Goal: Task Accomplishment & Management: Manage account settings

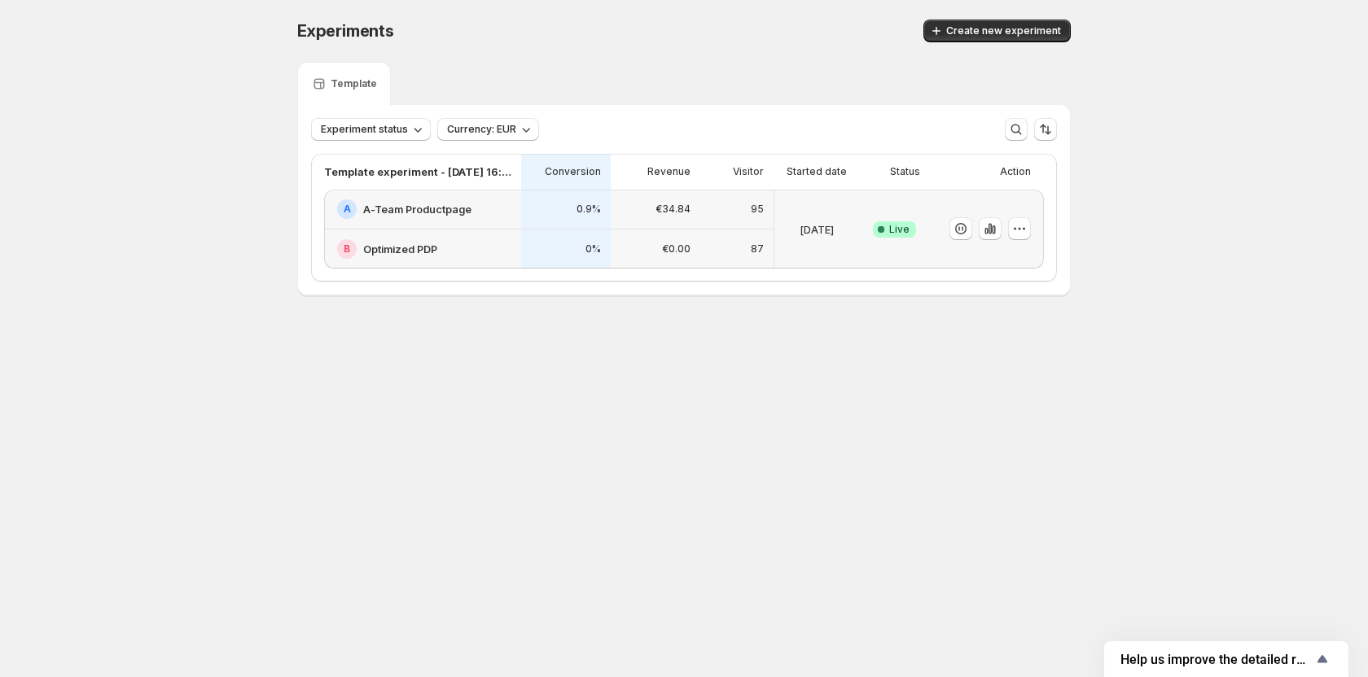
click at [432, 203] on h2 "A-Team Productpage" at bounding box center [417, 209] width 108 height 16
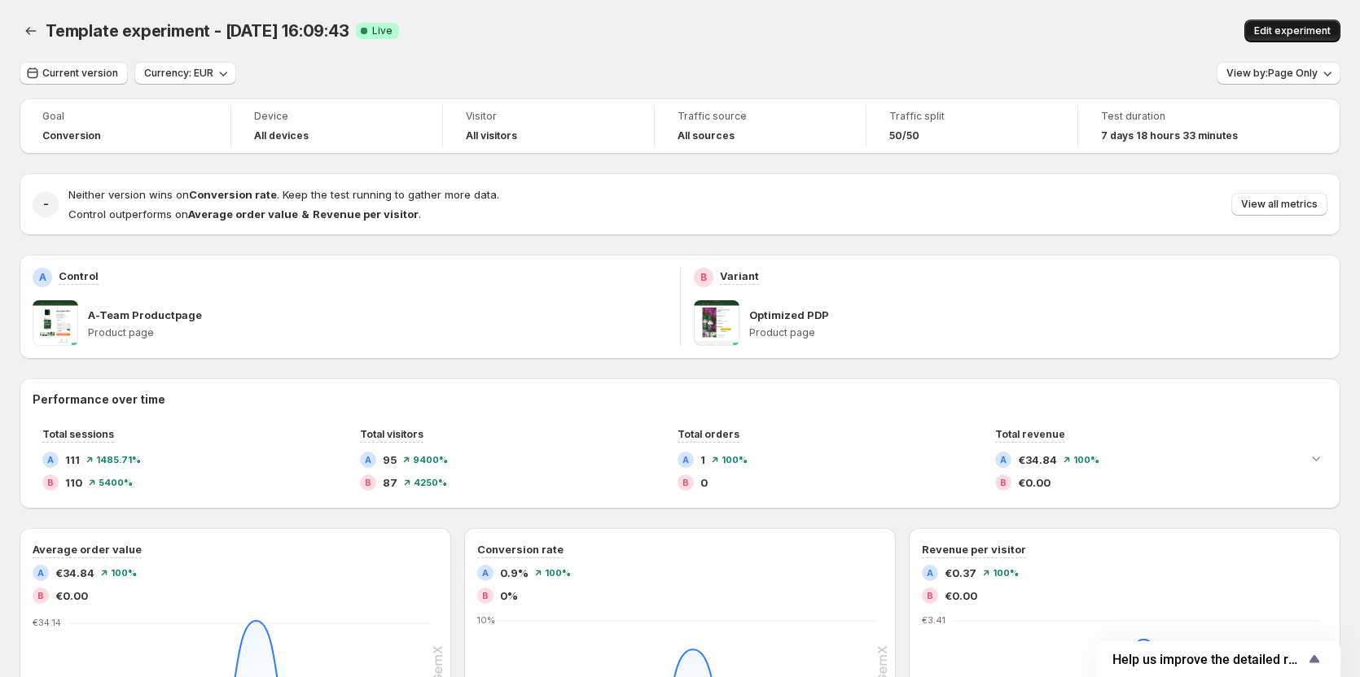
click at [1259, 33] on button "Edit experiment" at bounding box center [1292, 31] width 96 height 23
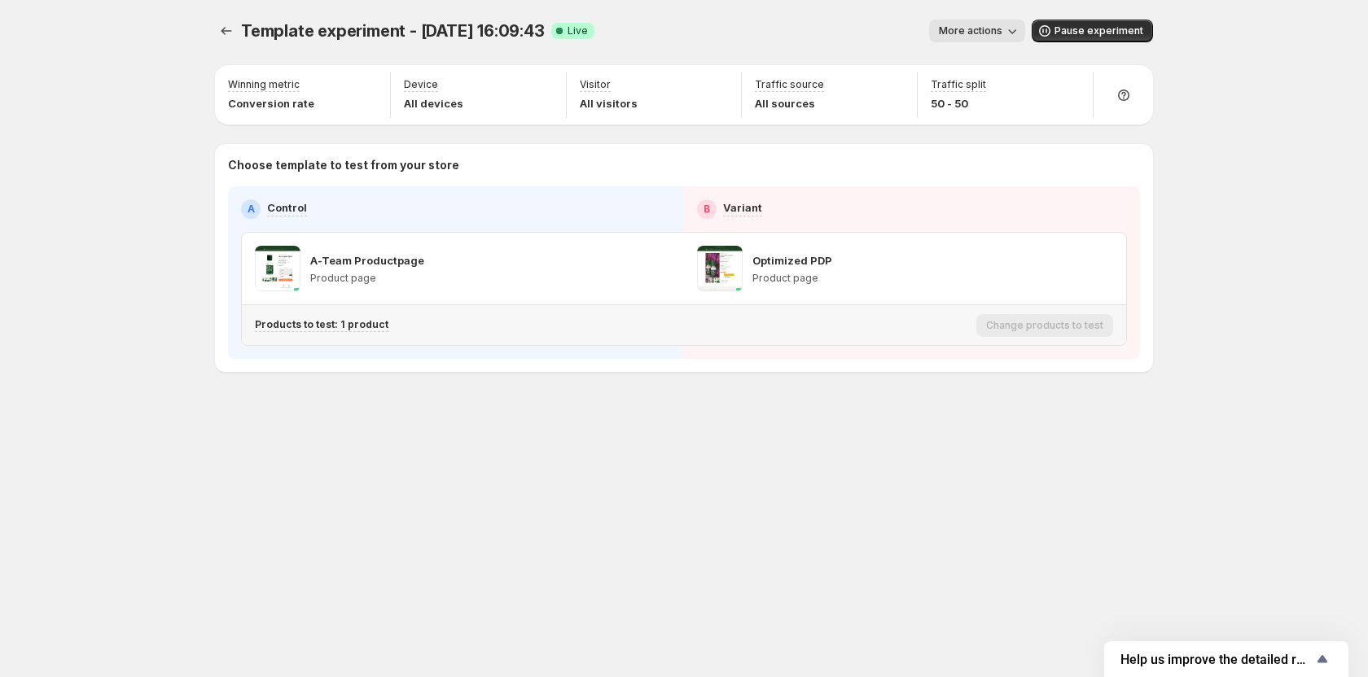
click at [308, 332] on div "Products to test: 1 product" at bounding box center [612, 325] width 715 height 27
click at [313, 327] on p "Products to test: 1 product" at bounding box center [322, 324] width 134 height 13
click at [556, 409] on icon "Search for and select a customer segment" at bounding box center [559, 409] width 16 height 16
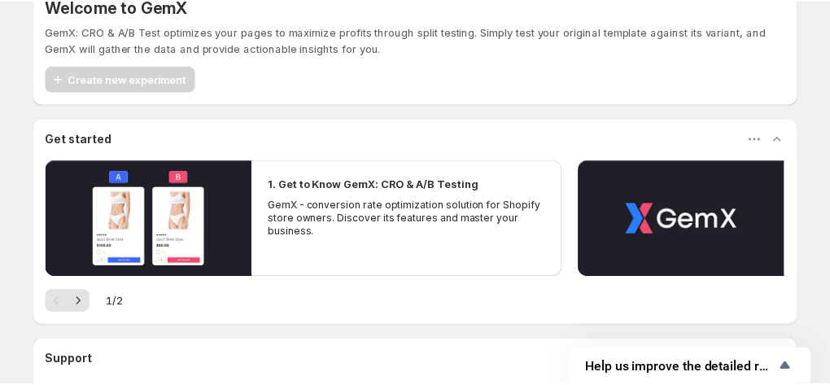
scroll to position [81, 0]
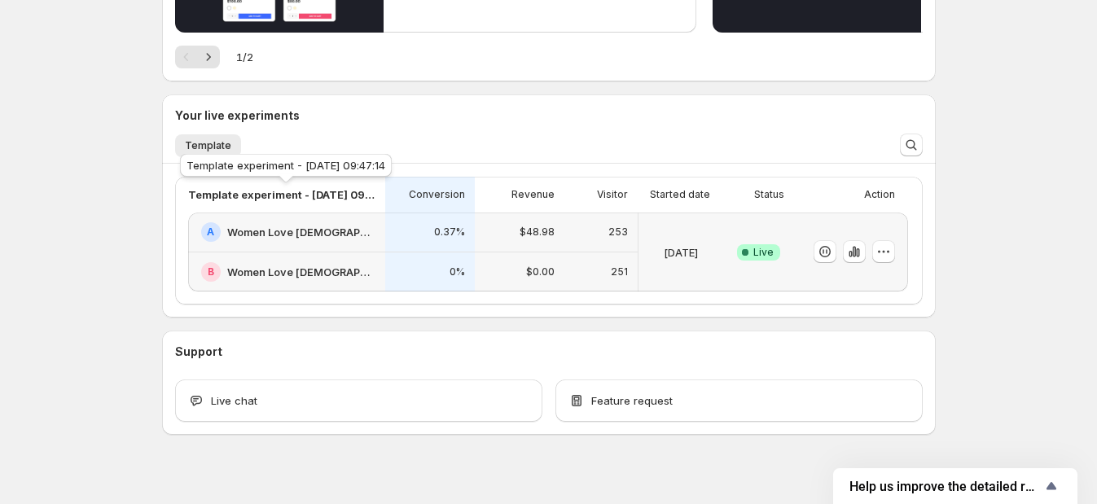
scroll to position [295, 0]
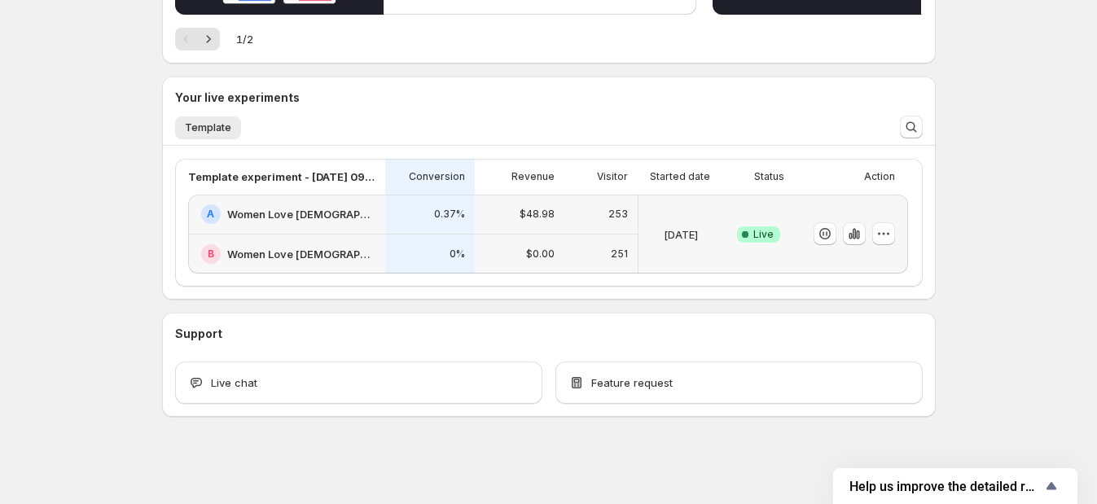
click at [293, 213] on h2 "Women Love [DEMOGRAPHIC_DATA]" at bounding box center [301, 214] width 148 height 16
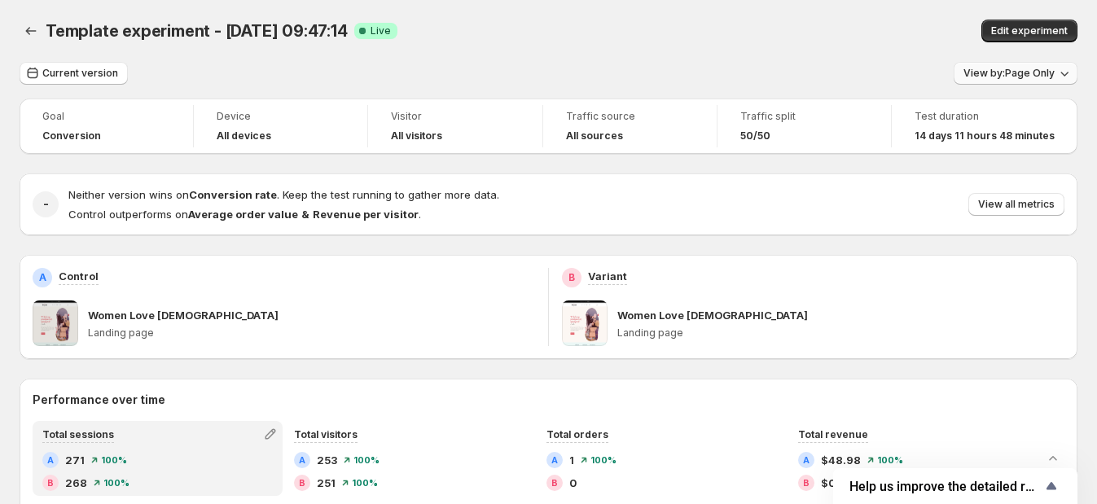
click at [1019, 73] on span "View by: Page Only" at bounding box center [1008, 73] width 91 height 13
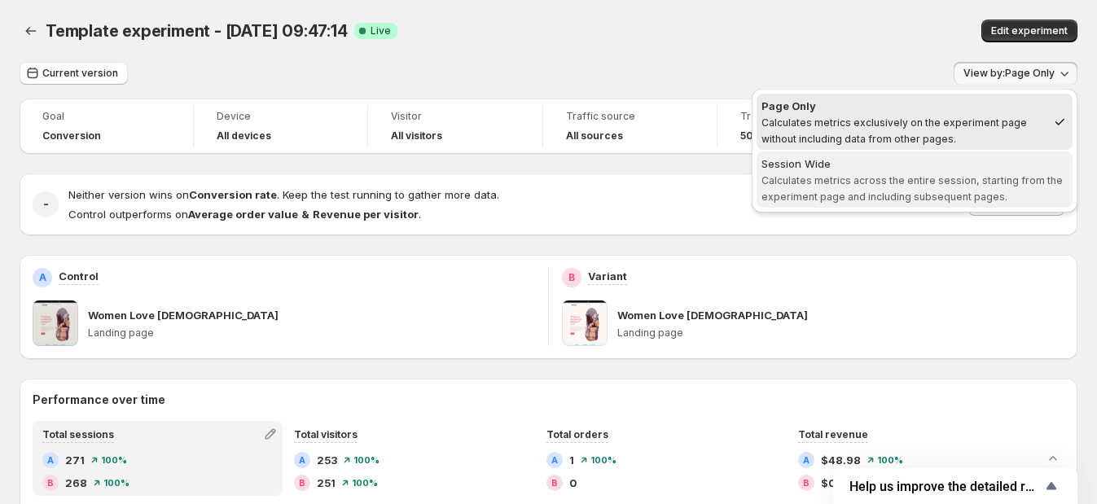
click at [925, 179] on span "Calculates metrics across the entire session, starting from the experiment page…" at bounding box center [911, 188] width 301 height 28
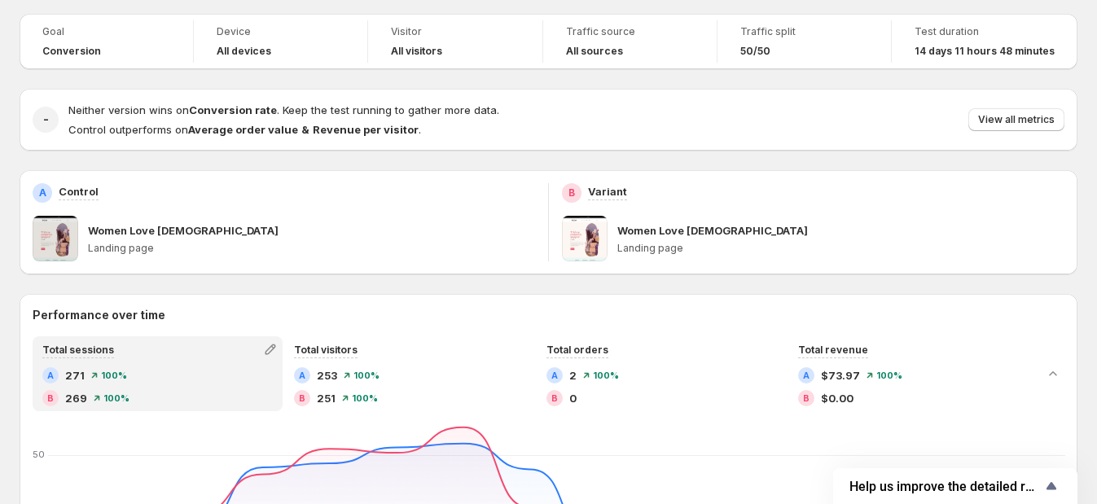
scroll to position [203, 0]
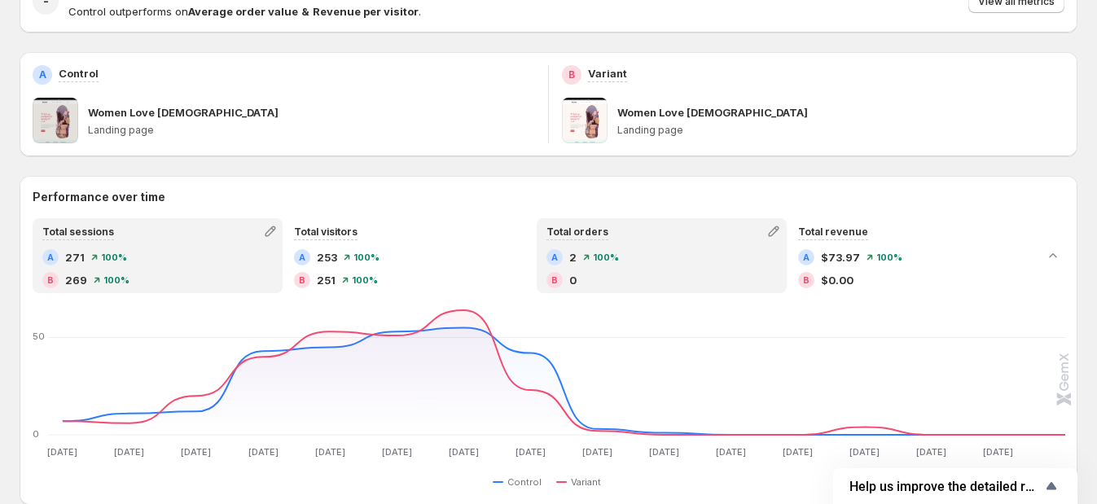
click at [666, 249] on div "A 2 100 %" at bounding box center [661, 257] width 230 height 16
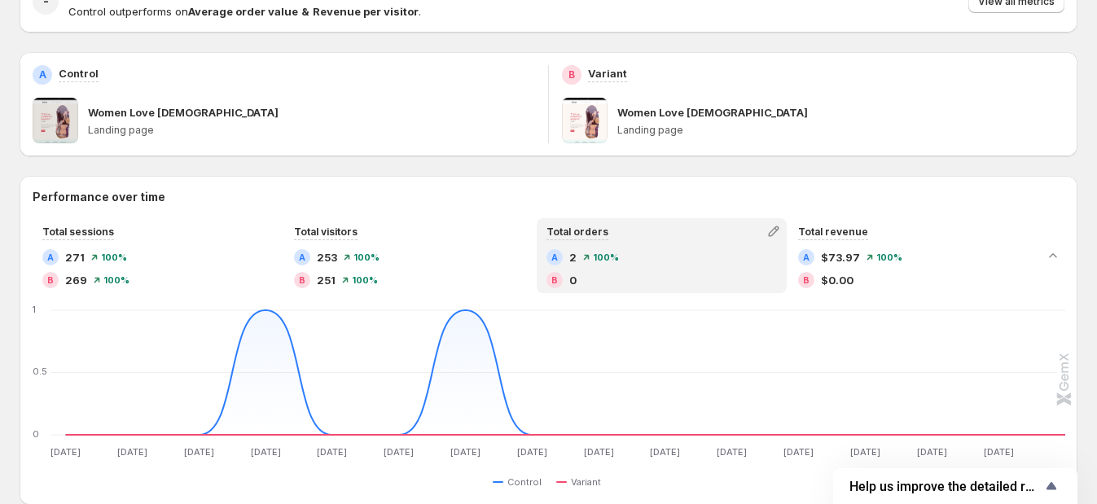
click at [661, 253] on div "A 2 100 %" at bounding box center [661, 257] width 230 height 16
click at [558, 252] on h2 "A" at bounding box center [554, 257] width 7 height 10
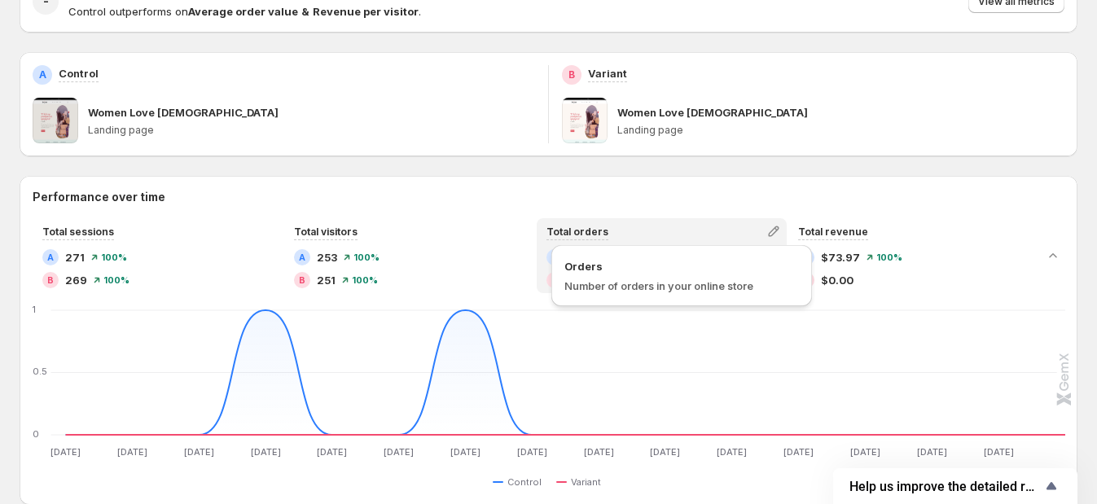
click at [598, 233] on span "Total orders" at bounding box center [577, 232] width 62 height 12
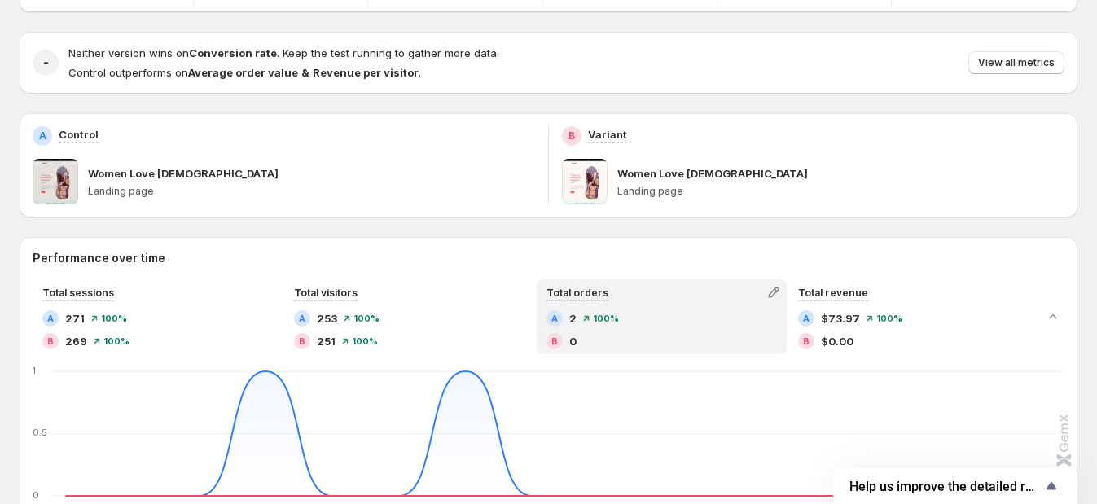
scroll to position [0, 0]
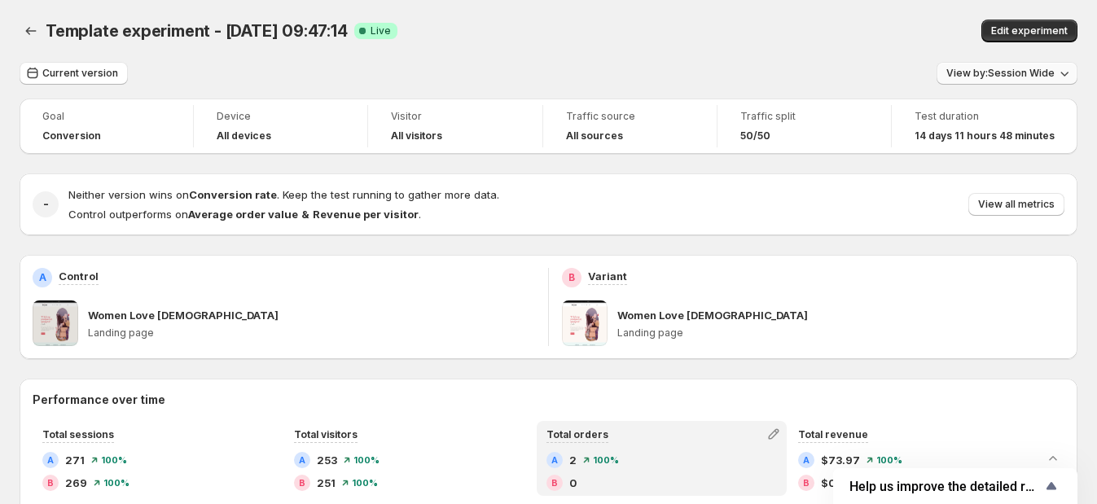
click at [1025, 68] on span "View by: Session Wide" at bounding box center [1000, 73] width 108 height 13
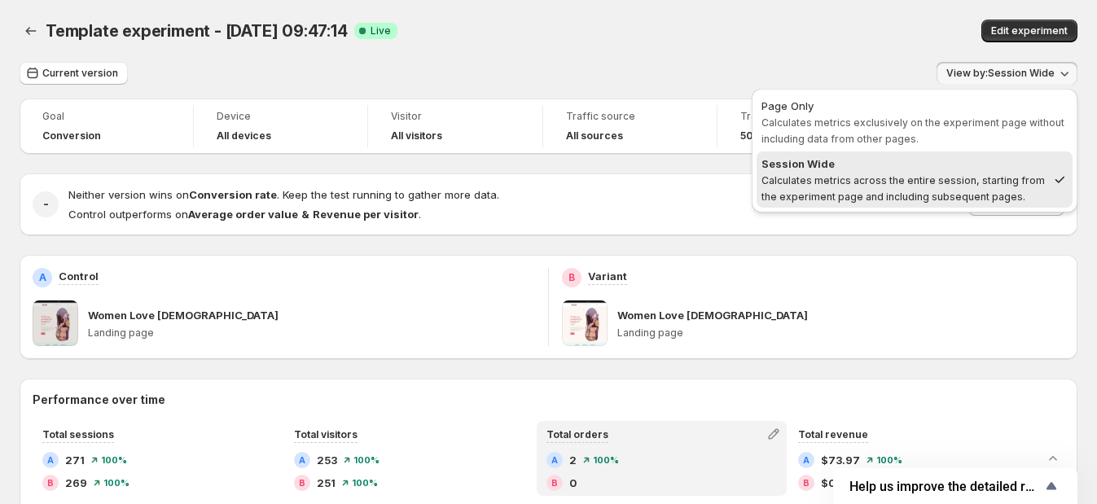
click at [929, 179] on span "Calculates metrics across the entire session, starting from the experiment page…" at bounding box center [902, 188] width 283 height 28
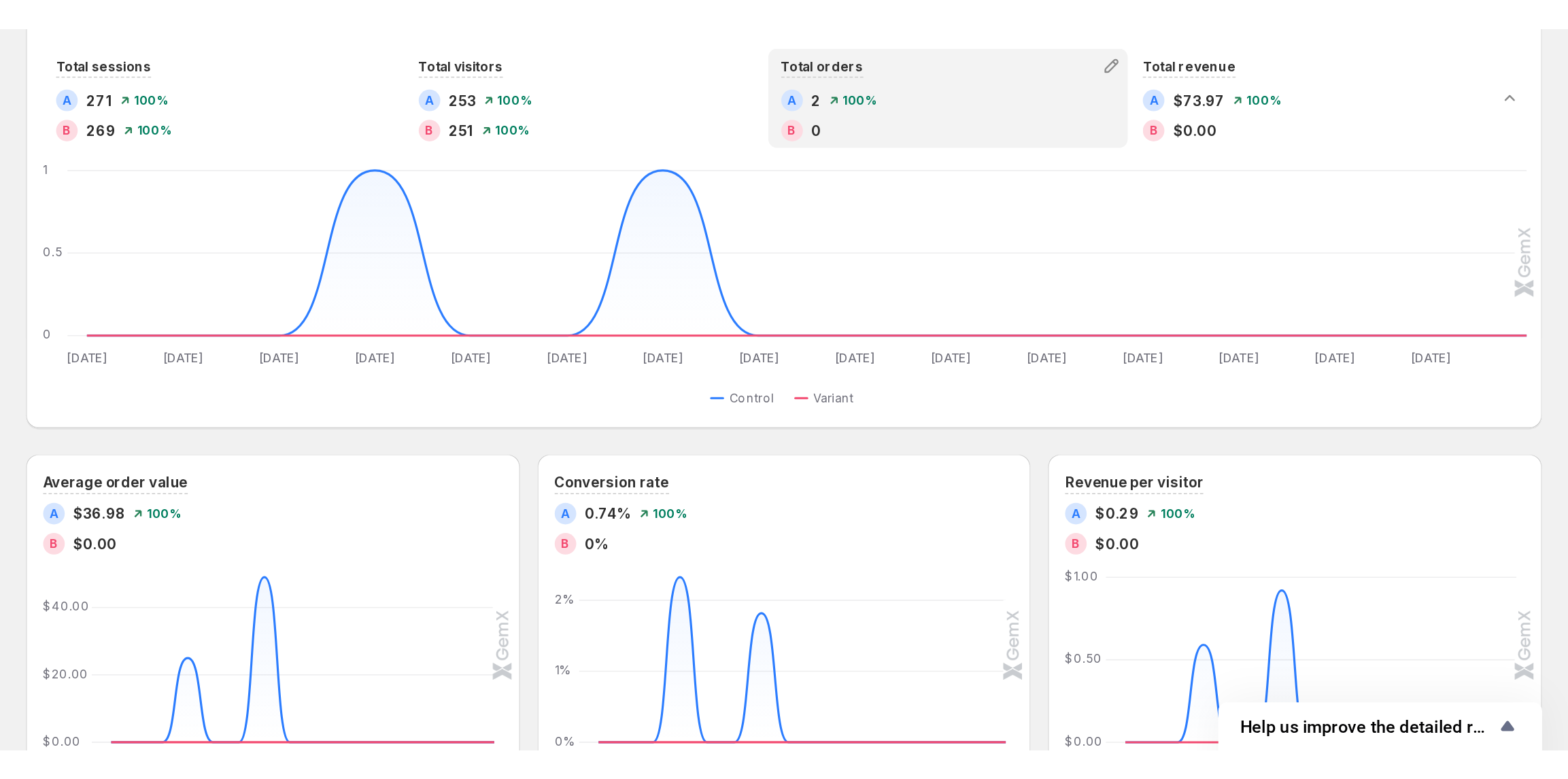
scroll to position [340, 0]
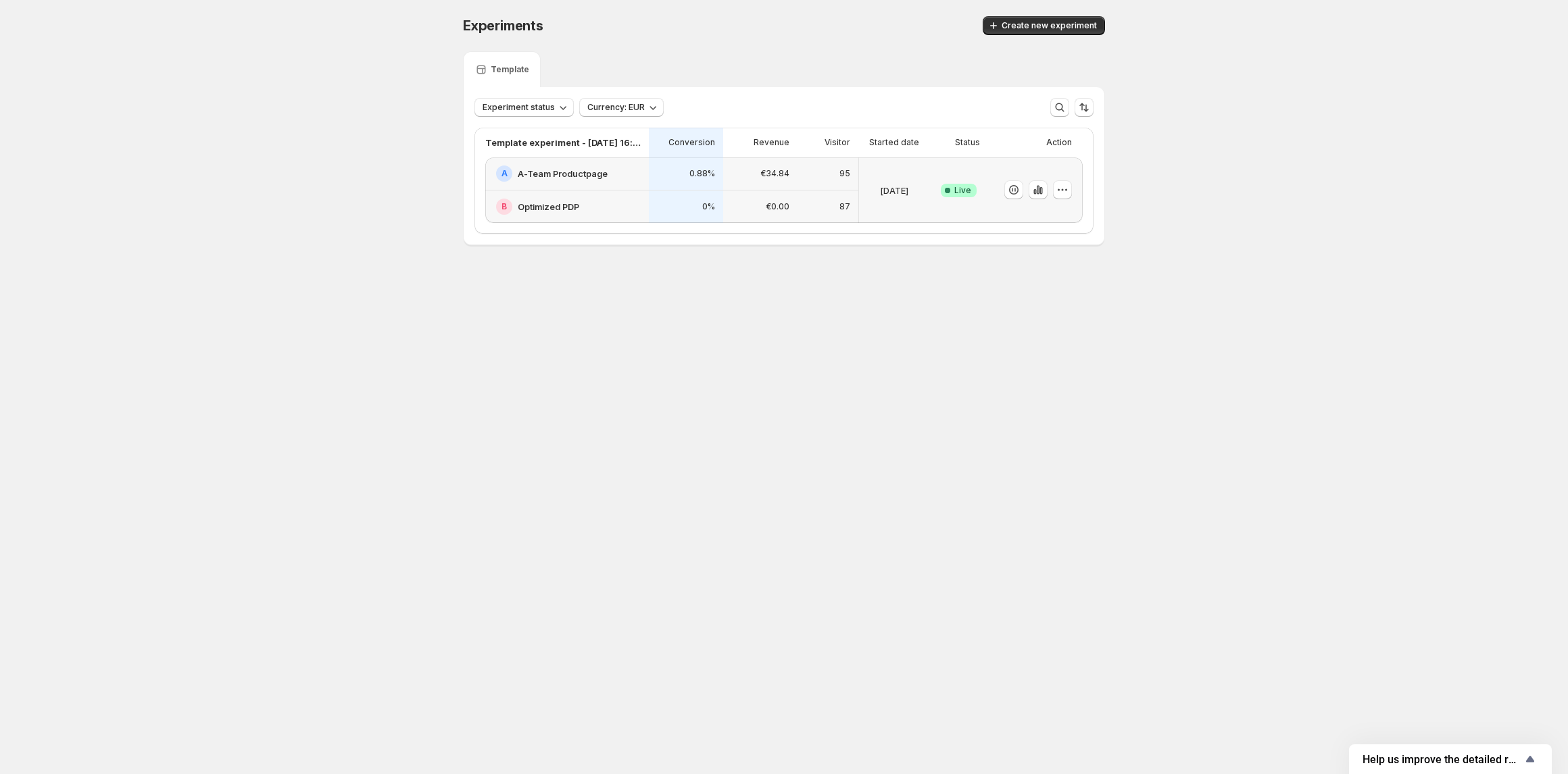
click at [559, 176] on h2 "A-Team Productpage" at bounding box center [563, 173] width 90 height 13
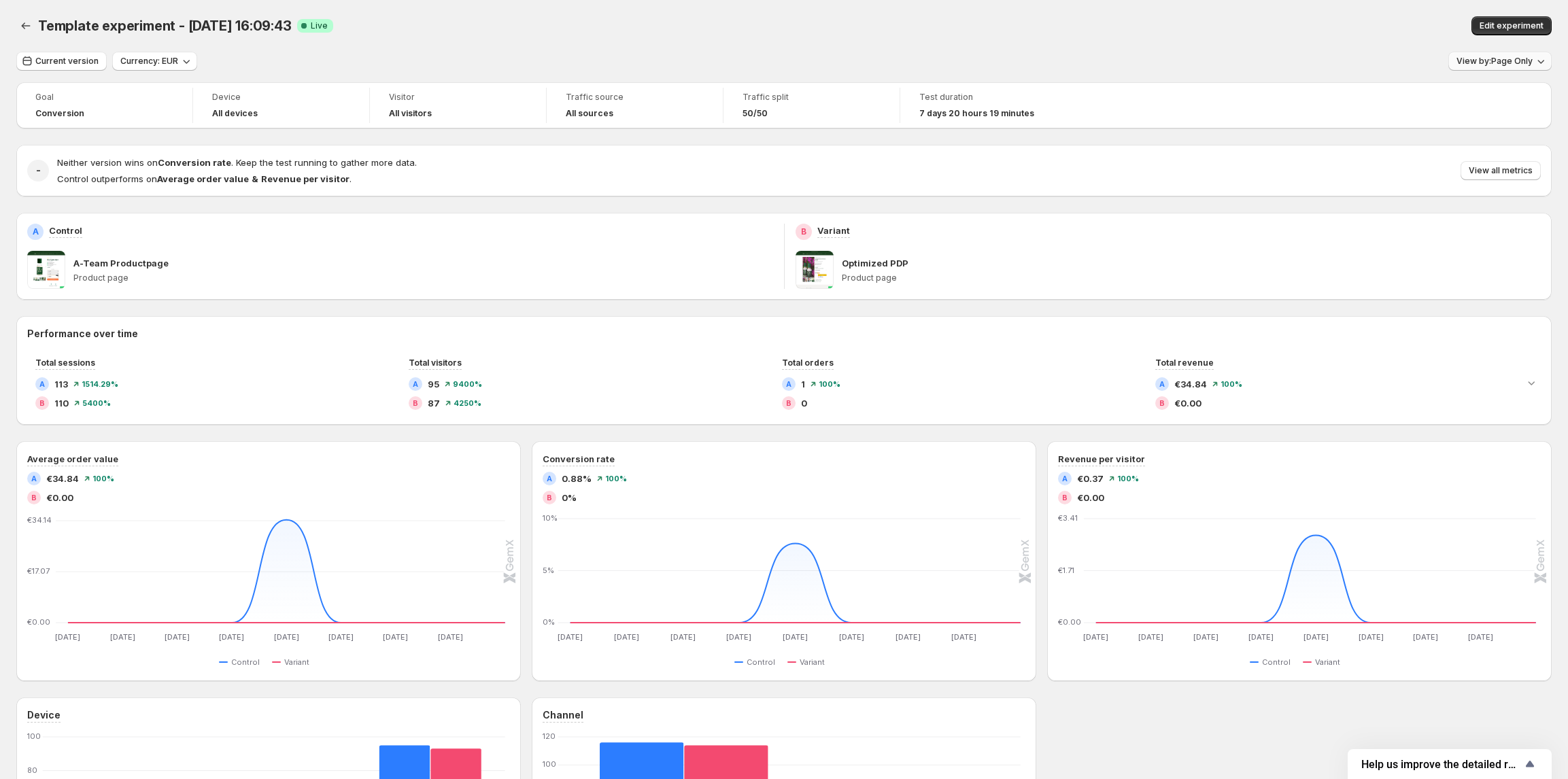
click at [1495, 65] on span "View by: Page Only" at bounding box center [1494, 61] width 76 height 11
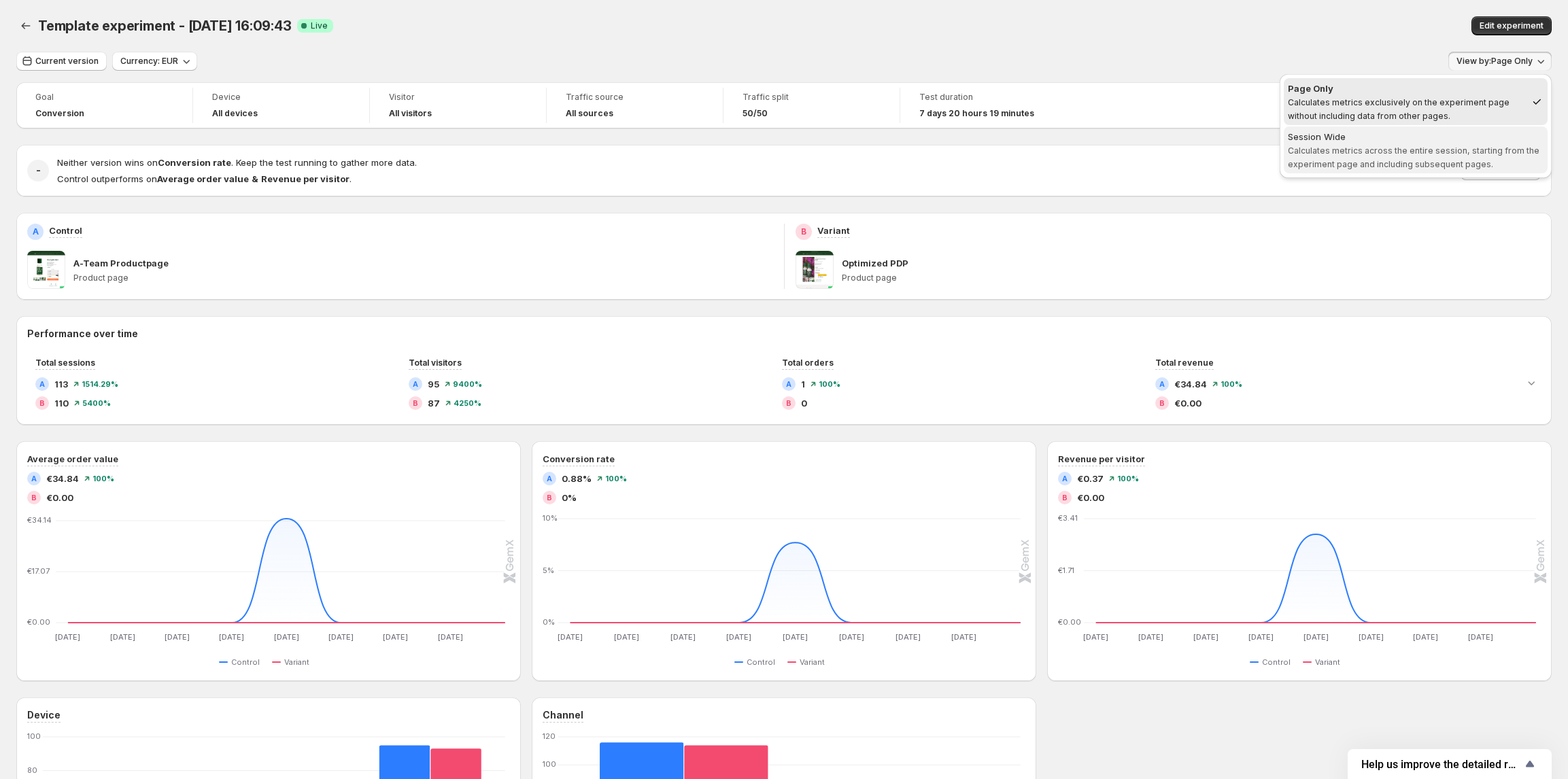
click at [1450, 155] on span "Calculates metrics across the entire session, starting from the experiment page…" at bounding box center [1413, 157] width 251 height 23
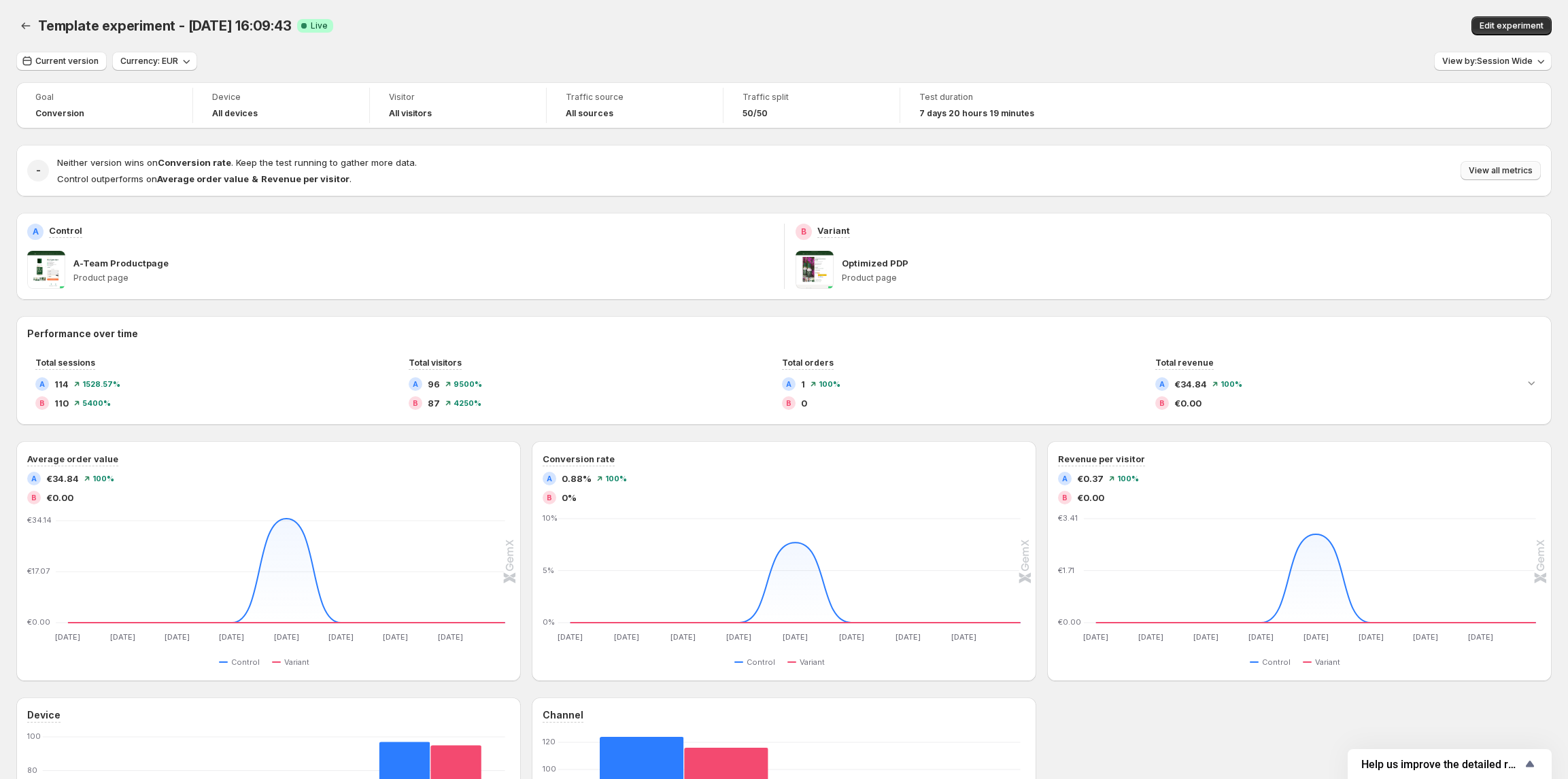
click at [1508, 170] on span "View all metrics" at bounding box center [1500, 170] width 64 height 11
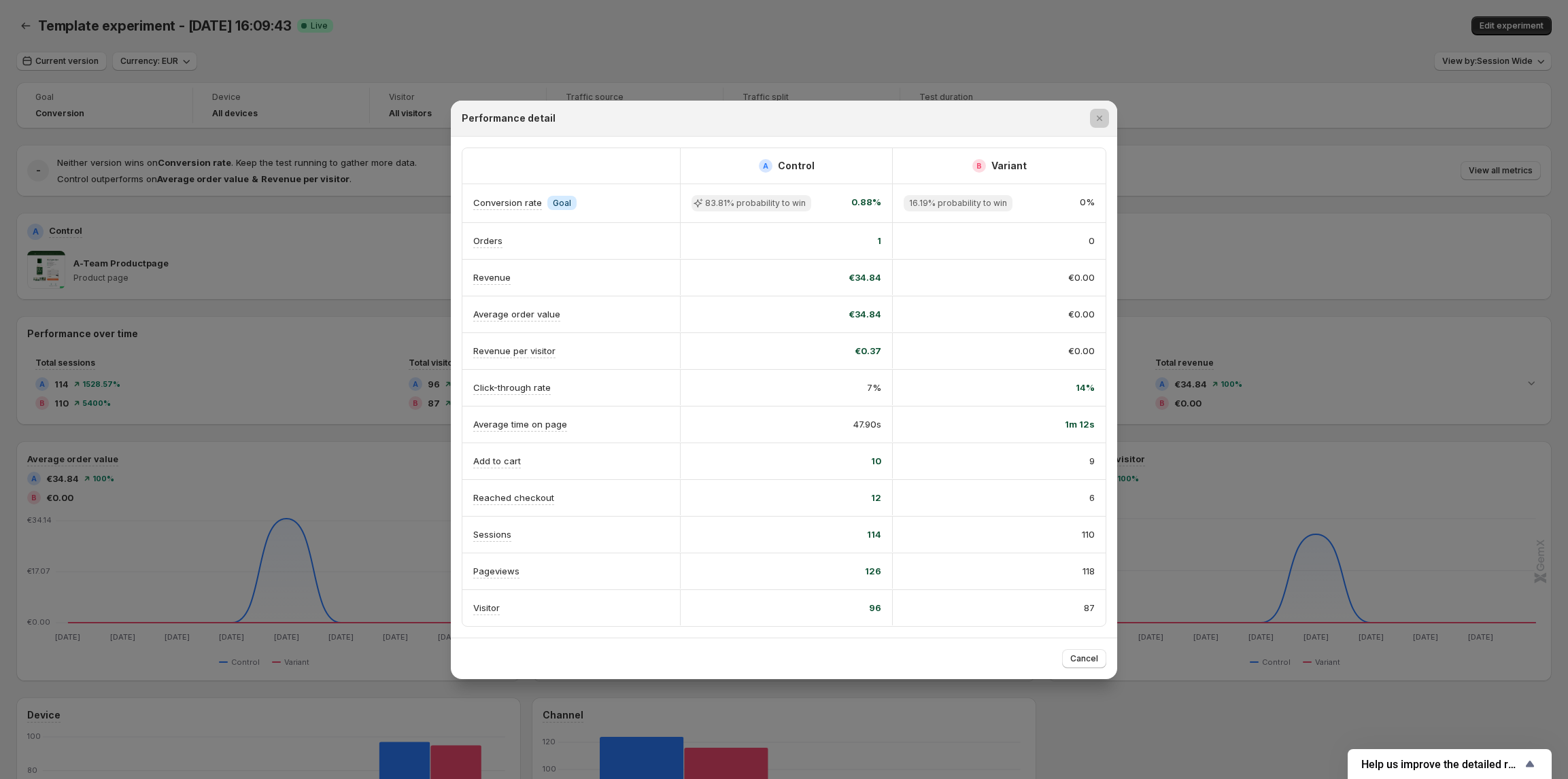
click at [1206, 240] on div at bounding box center [784, 389] width 1568 height 779
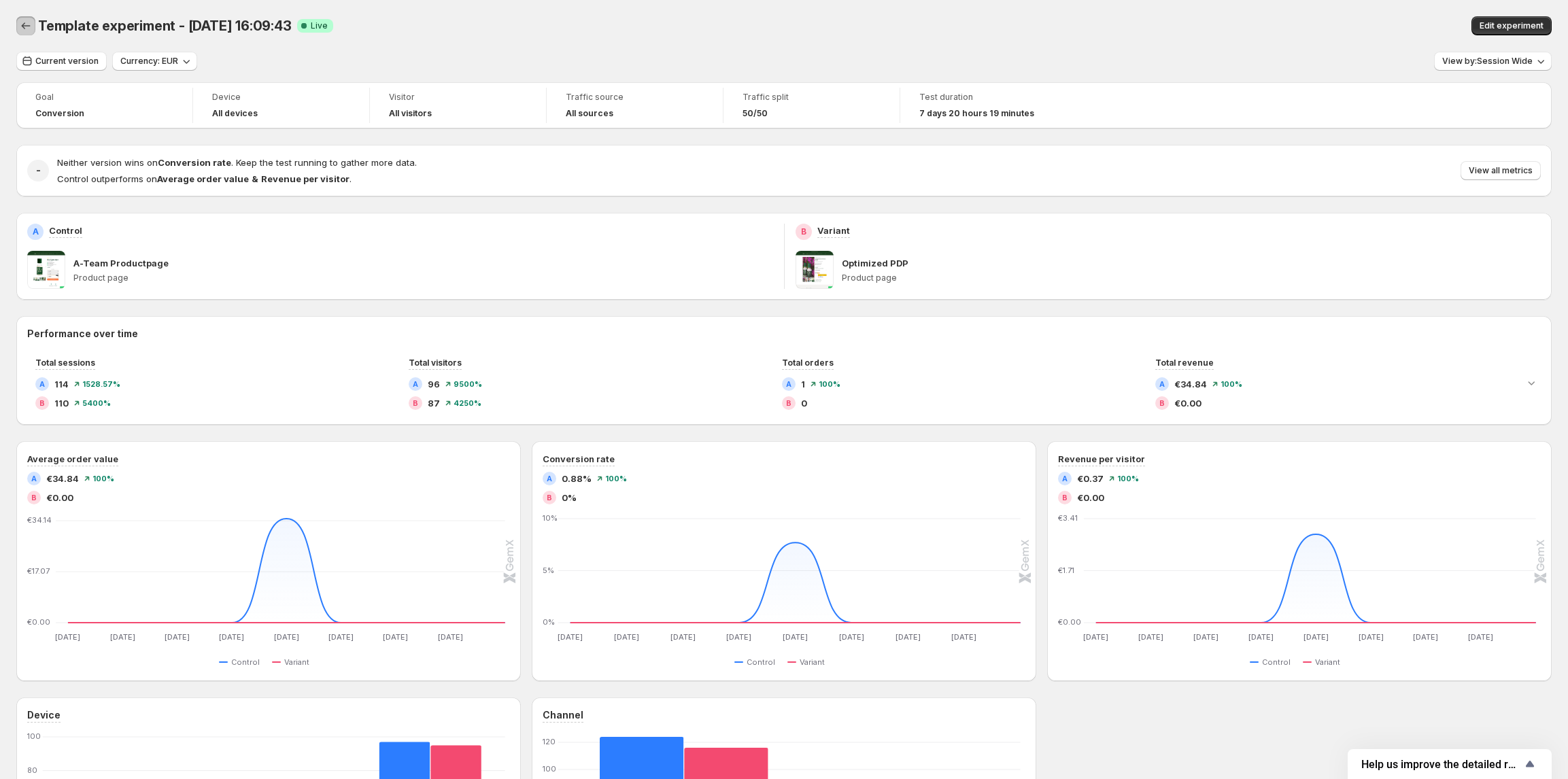
click at [17, 25] on button "Back" at bounding box center [26, 26] width 19 height 19
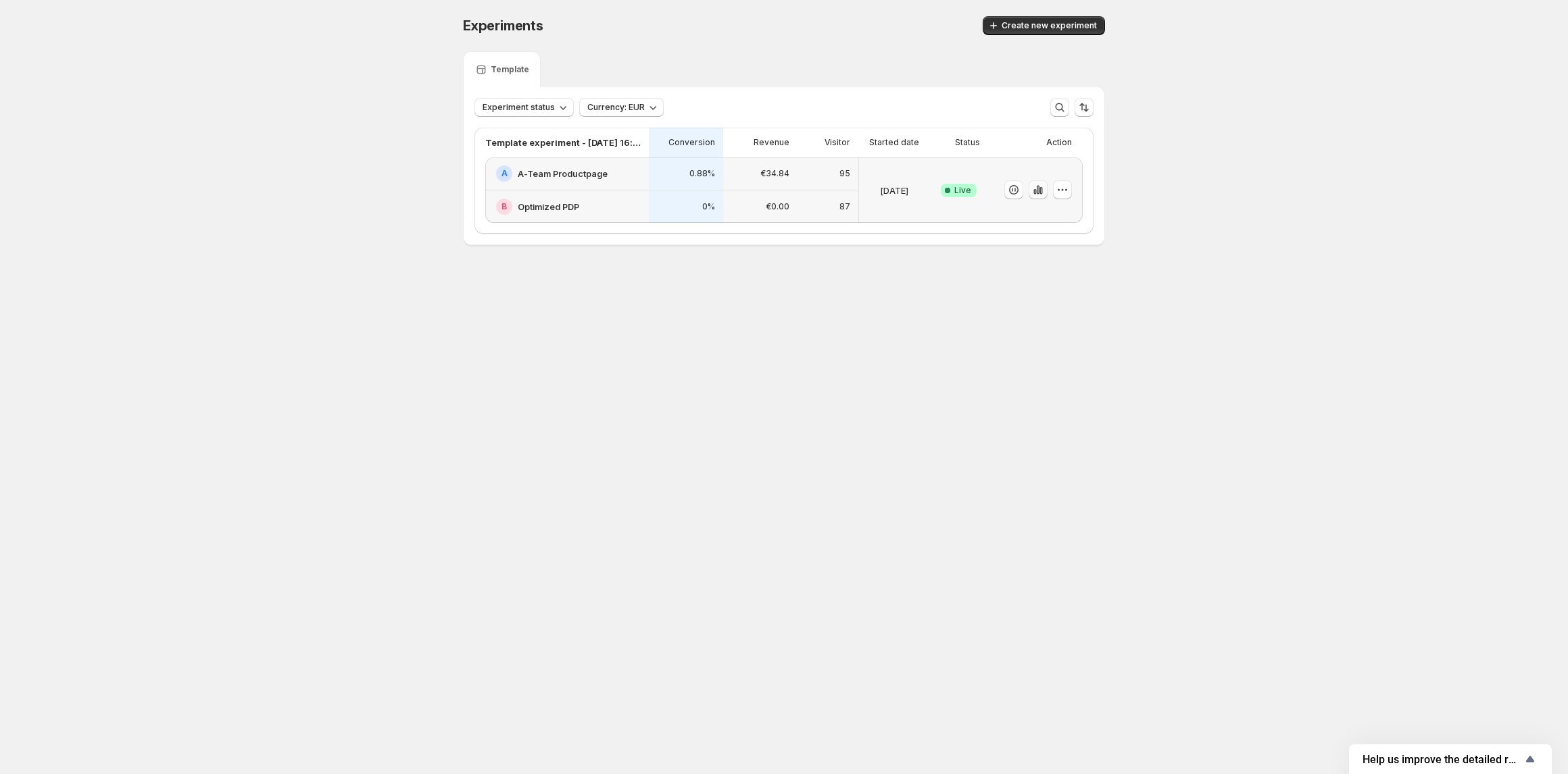
click at [1038, 194] on icon "button" at bounding box center [1038, 190] width 13 height 13
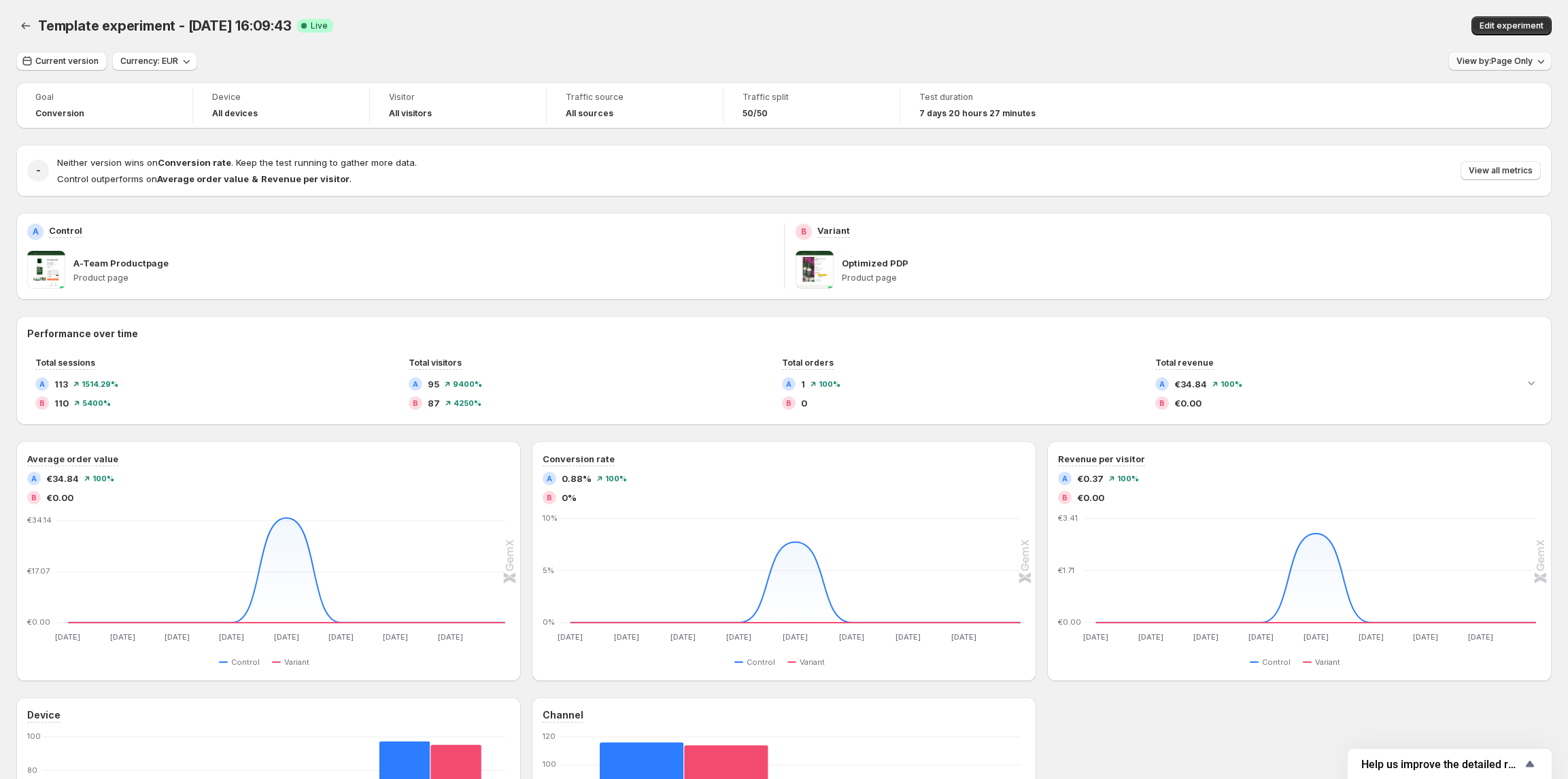
click at [1489, 65] on span "View by: Page Only" at bounding box center [1494, 61] width 76 height 11
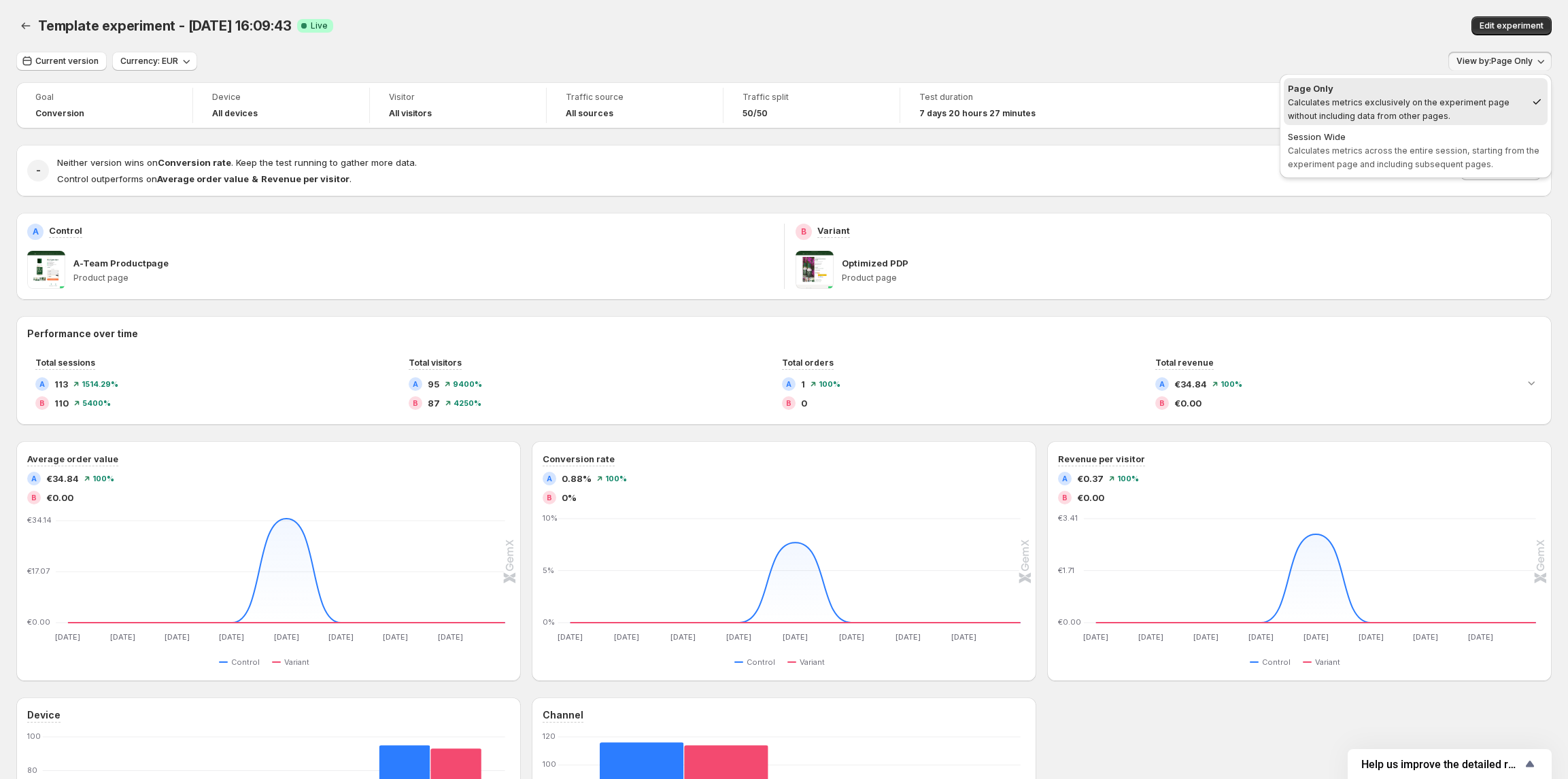
drag, startPoint x: 1449, startPoint y: 134, endPoint x: 1513, endPoint y: 58, distance: 99.4
click at [1450, 131] on div "Session Wide" at bounding box center [1415, 137] width 255 height 13
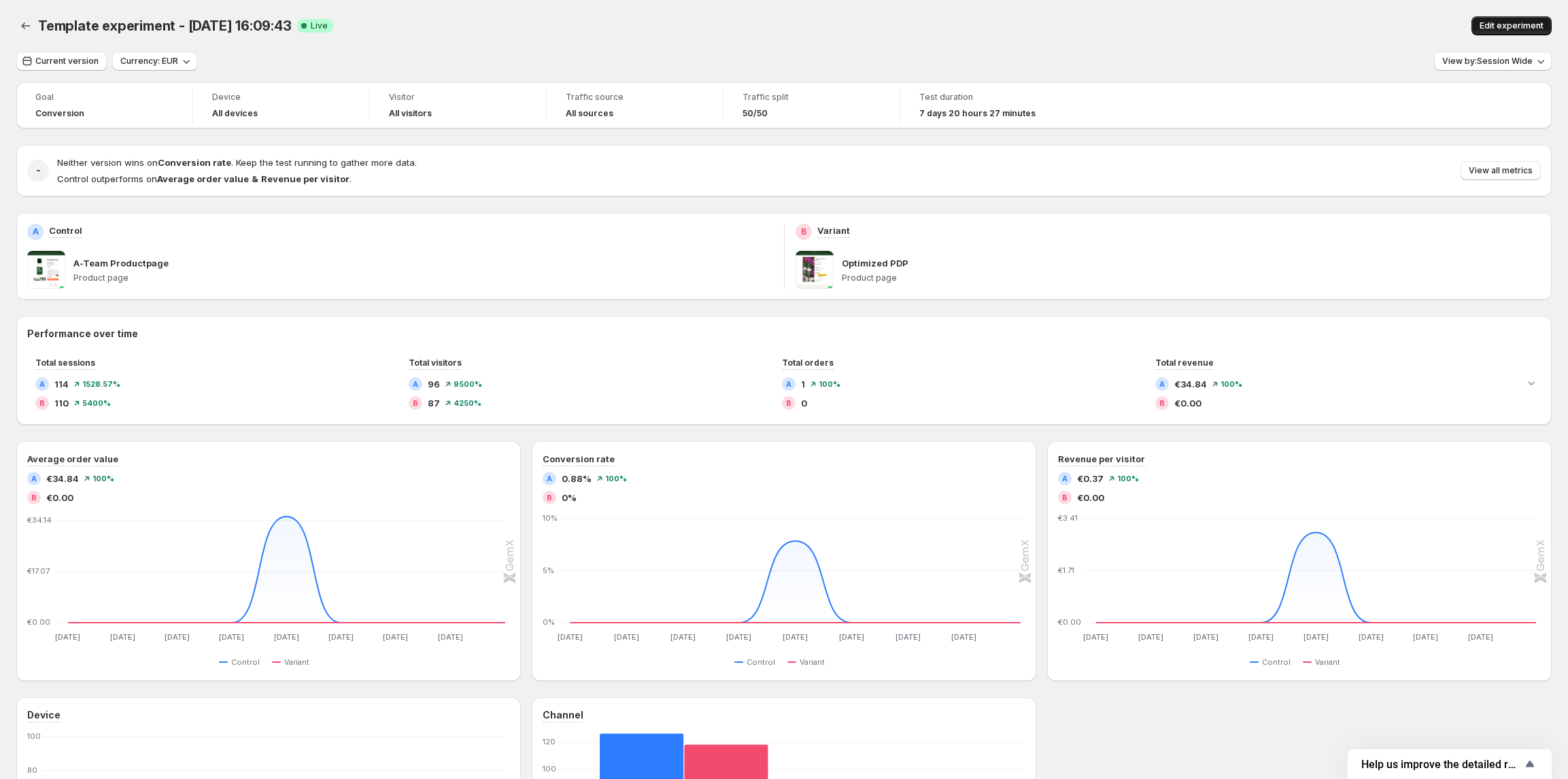
click at [1524, 22] on span "Edit experiment" at bounding box center [1511, 25] width 64 height 11
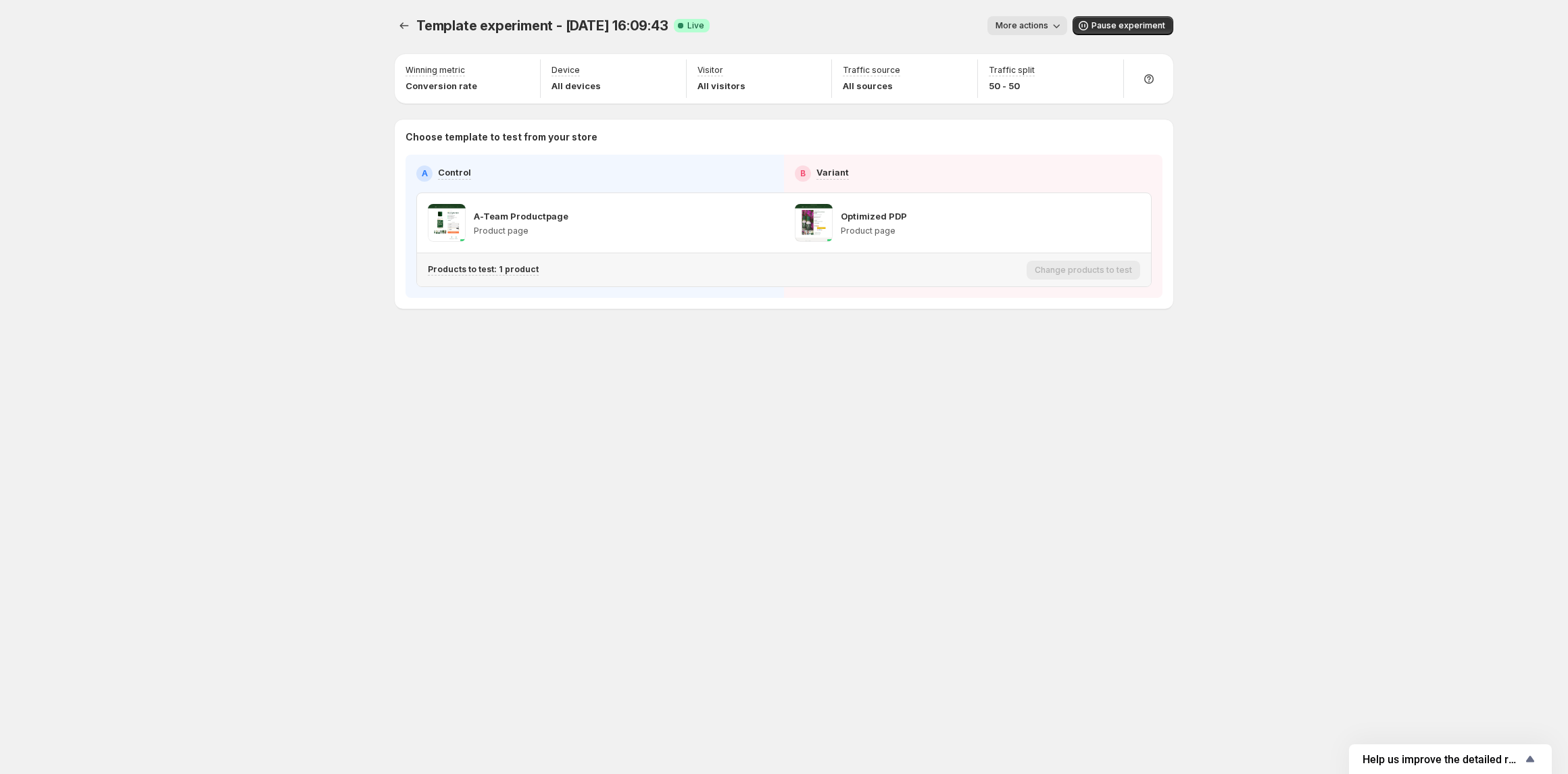
click at [496, 269] on p "Products to test: 1 product" at bounding box center [483, 269] width 111 height 11
click at [677, 343] on icon "Search for and select a customer segment" at bounding box center [680, 340] width 9 height 9
click at [257, 222] on div "Template experiment - [DATE] 16:09:43. This page is ready Template experiment -…" at bounding box center [784, 387] width 1568 height 774
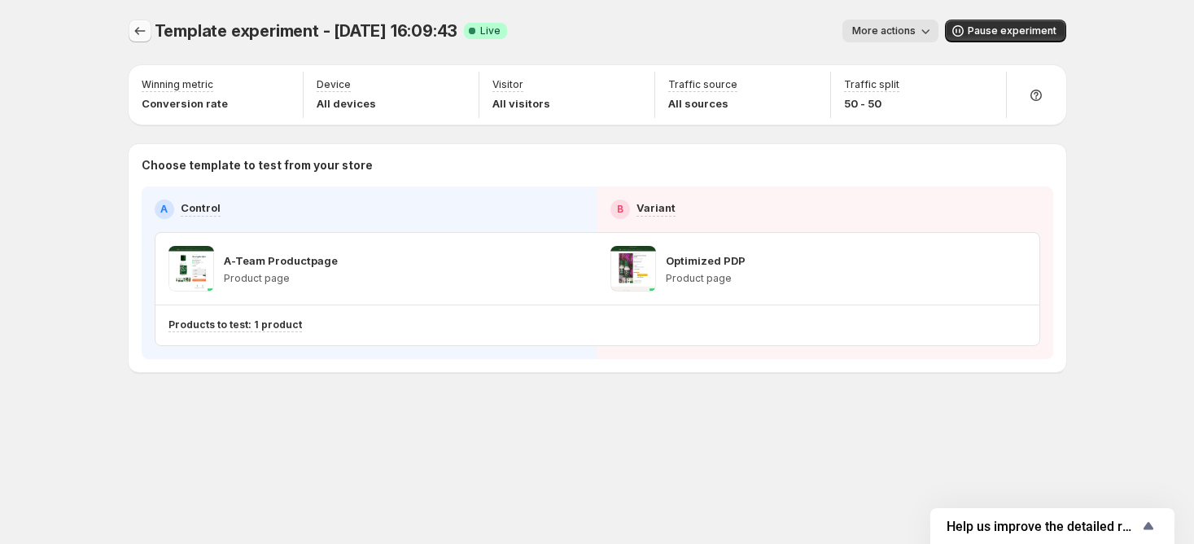
click at [130, 29] on button "Experiments" at bounding box center [140, 31] width 23 height 23
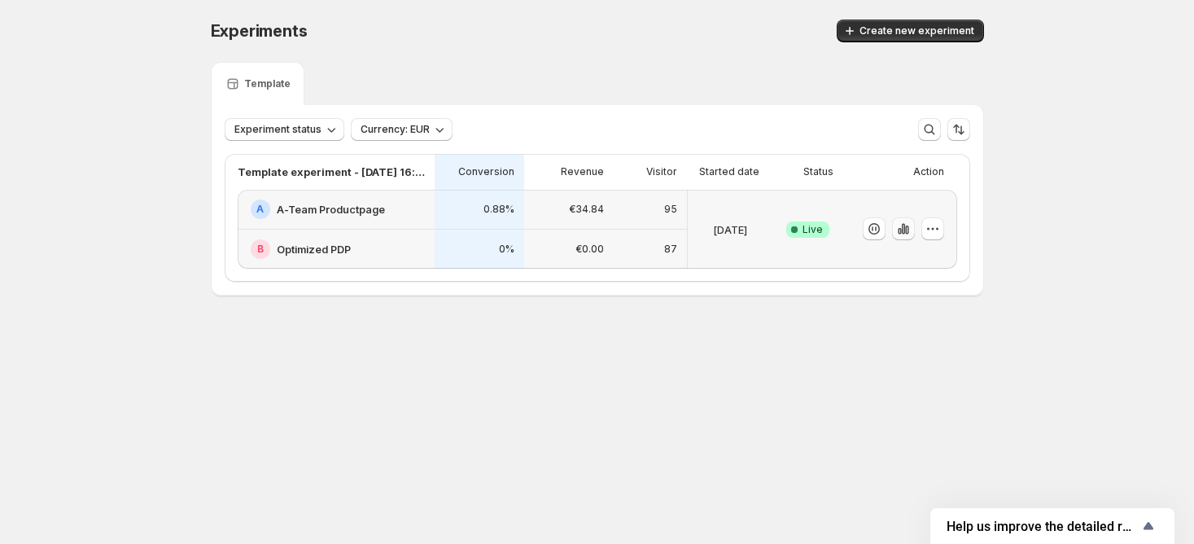
click at [908, 226] on icon "button" at bounding box center [906, 230] width 3 height 9
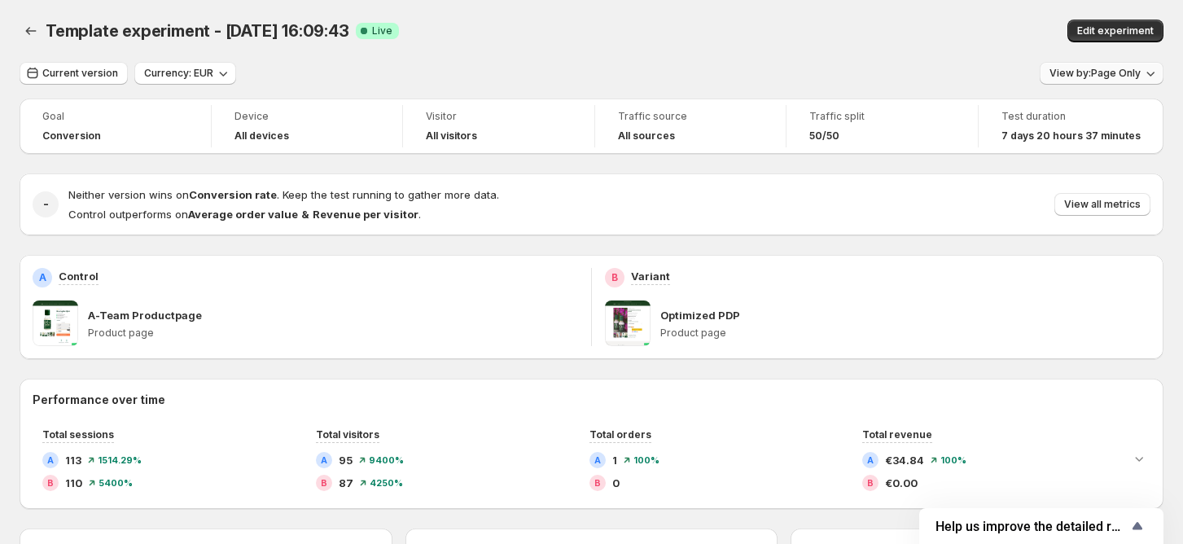
click at [1078, 81] on button "View by: Page Only" at bounding box center [1102, 73] width 124 height 23
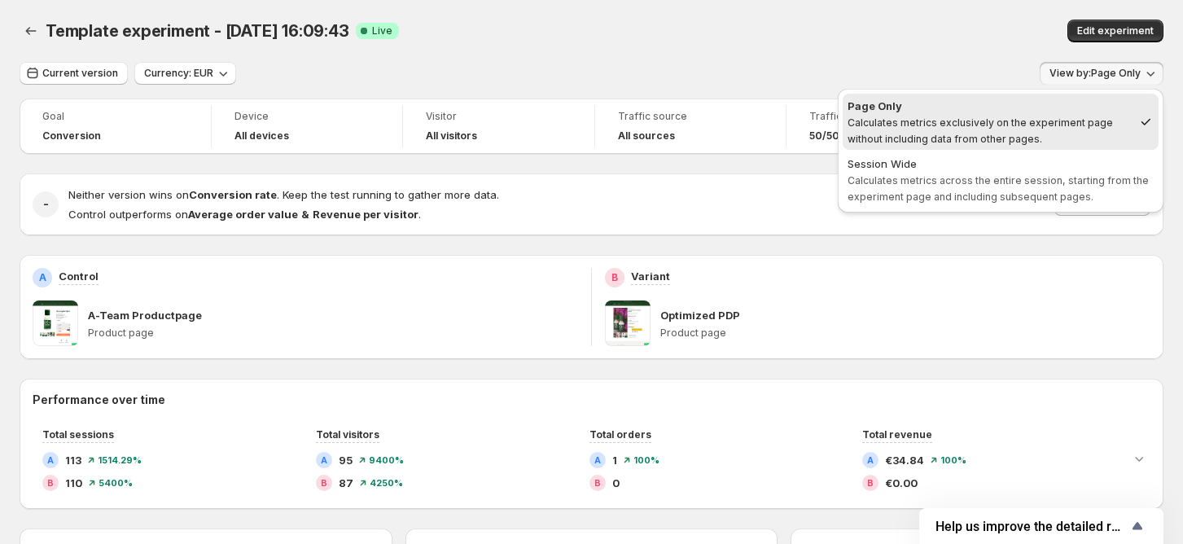
click at [1054, 161] on div "Session Wide" at bounding box center [1001, 164] width 306 height 16
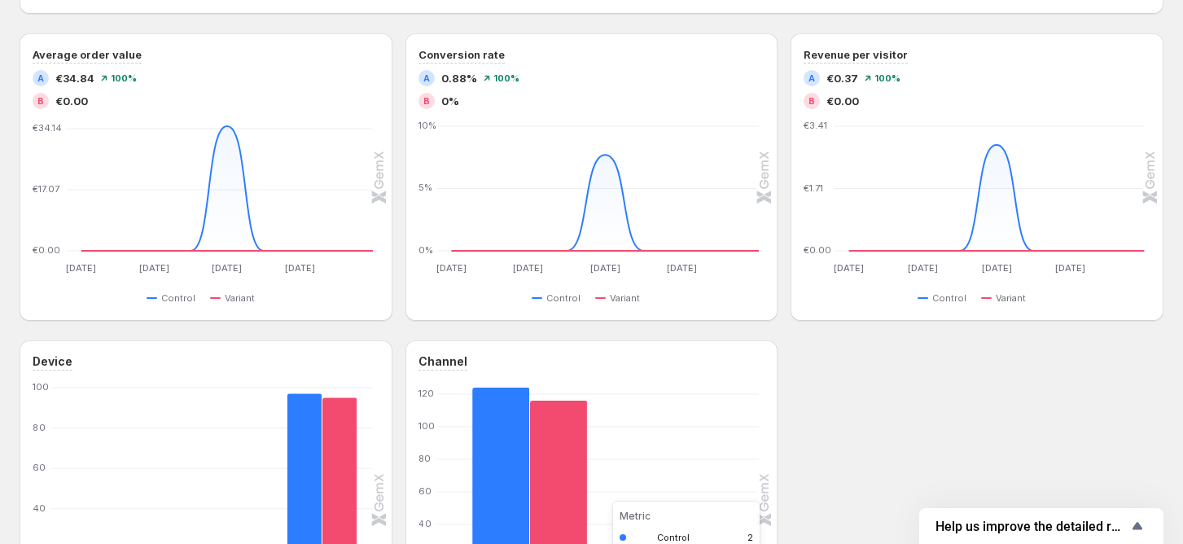
scroll to position [372, 0]
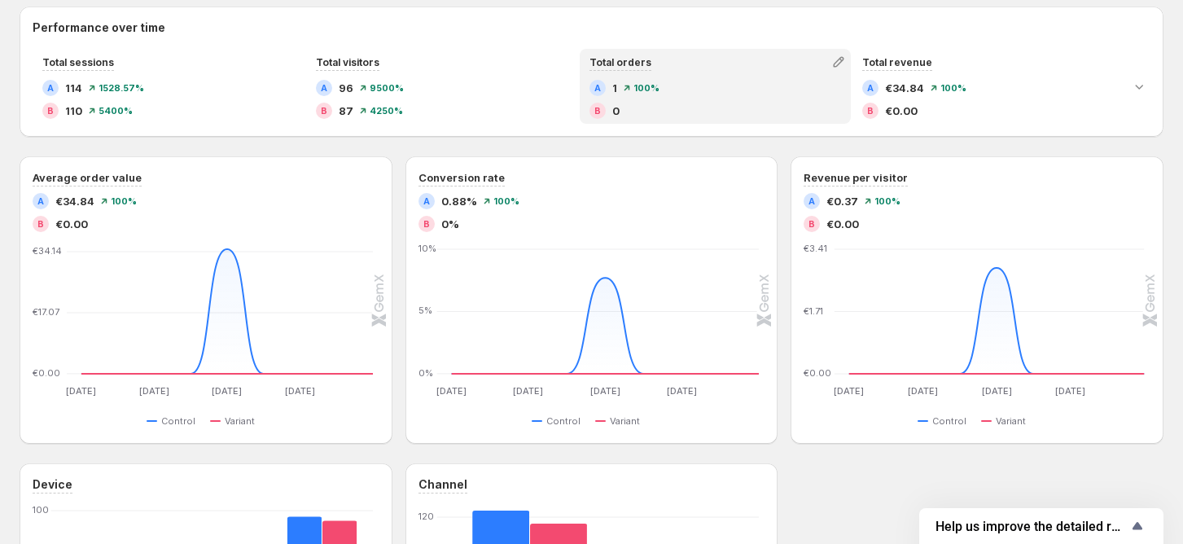
click at [661, 103] on div "B 0" at bounding box center [715, 111] width 252 height 16
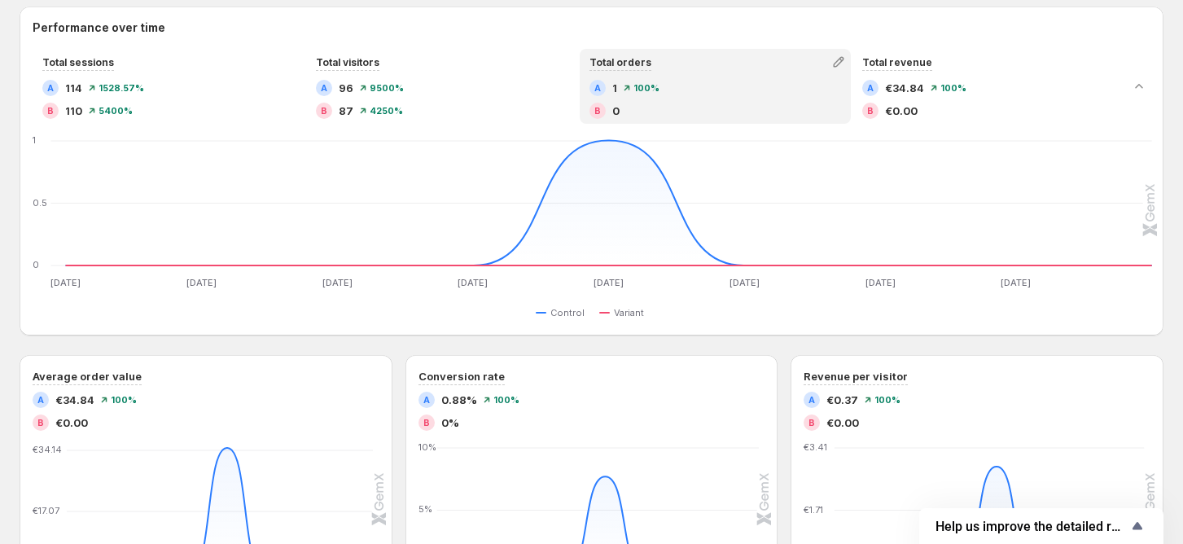
click at [661, 103] on div "B 0" at bounding box center [715, 111] width 252 height 16
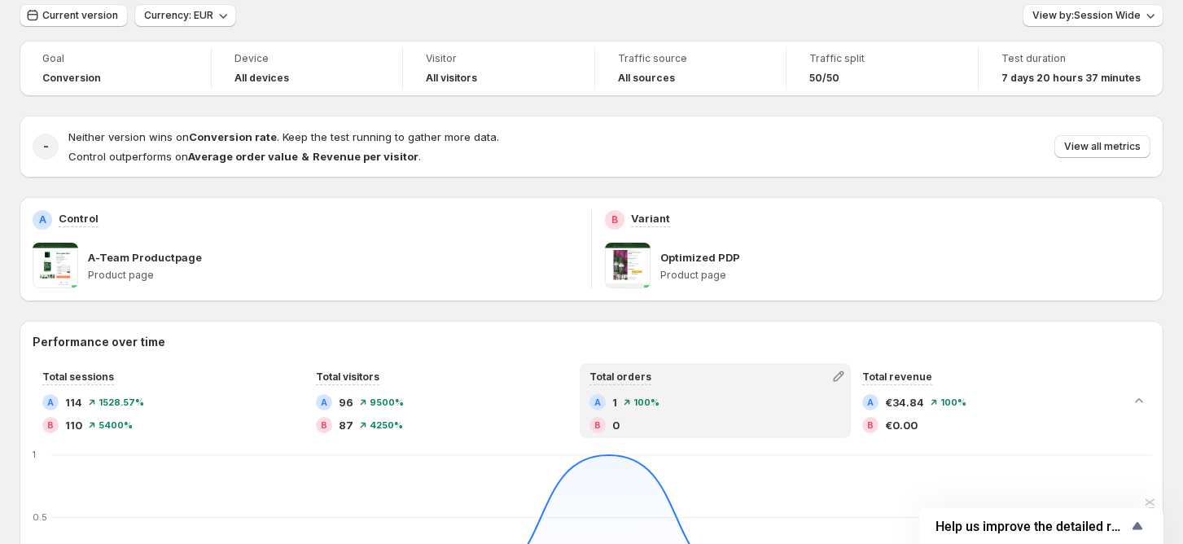
scroll to position [0, 0]
